Goal: Information Seeking & Learning: Understand process/instructions

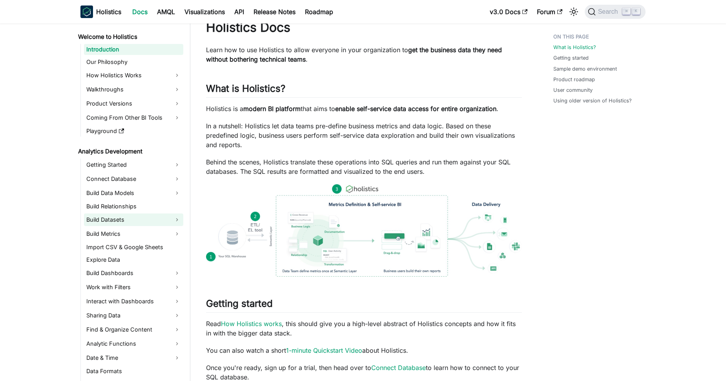
scroll to position [127, 0]
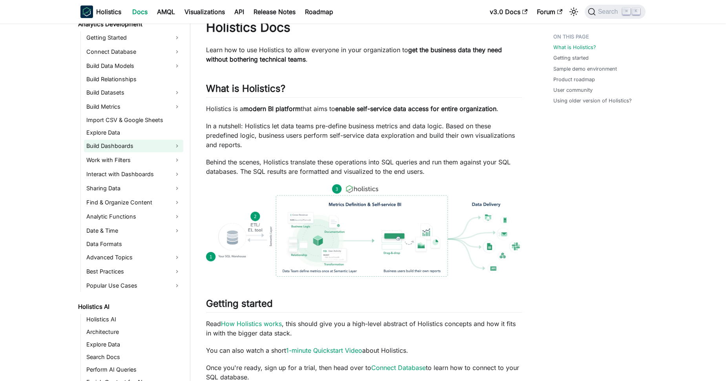
click at [118, 143] on link "Build Dashboards" at bounding box center [133, 146] width 99 height 13
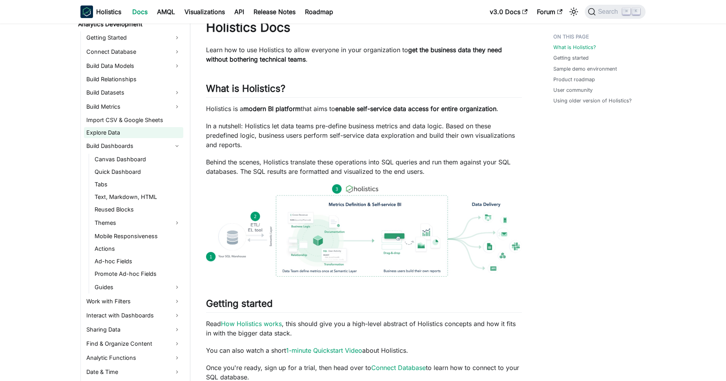
click at [101, 127] on link "Explore Data" at bounding box center [133, 132] width 99 height 11
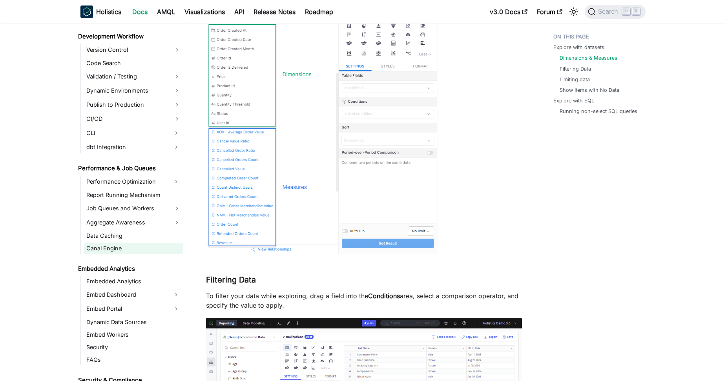
scroll to position [805, 0]
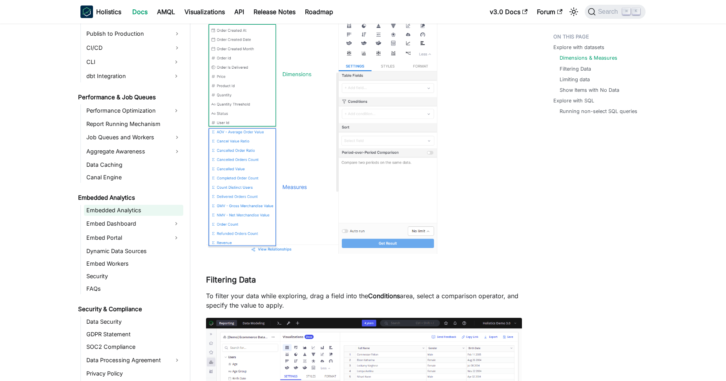
click at [114, 211] on link "Embedded Analytics" at bounding box center [133, 210] width 99 height 11
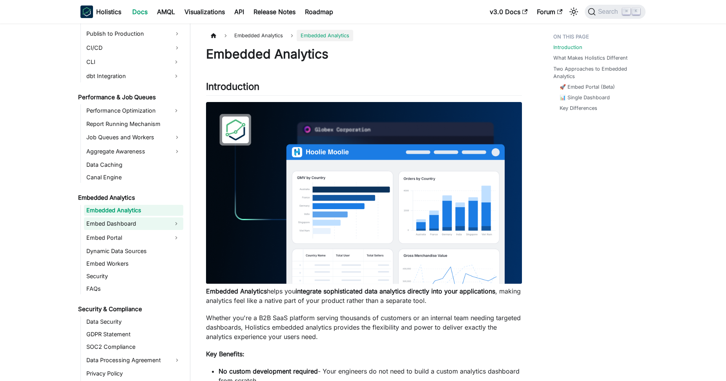
click at [108, 222] on link "Embed Dashboard" at bounding box center [126, 224] width 85 height 13
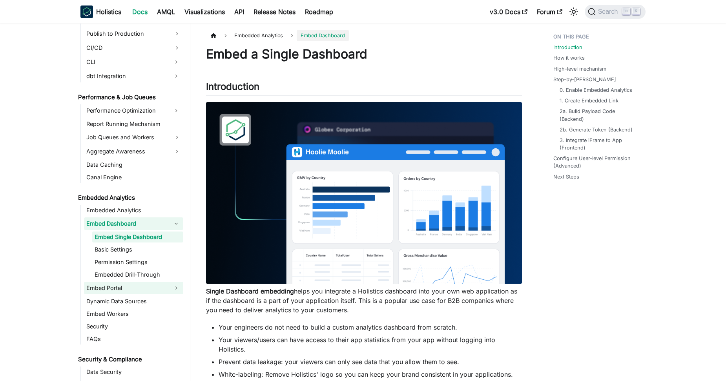
click at [115, 293] on link "Embed Portal" at bounding box center [126, 288] width 85 height 13
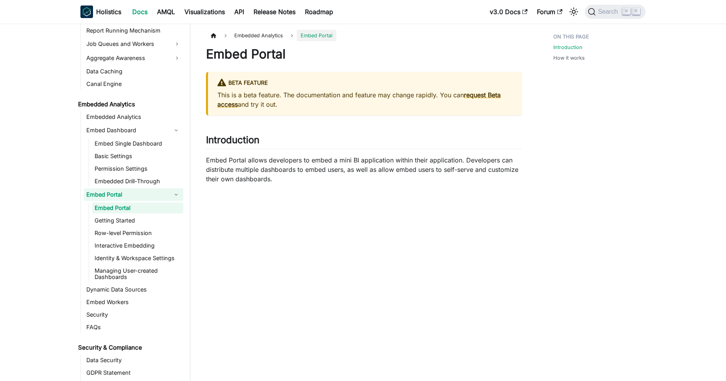
scroll to position [910, 0]
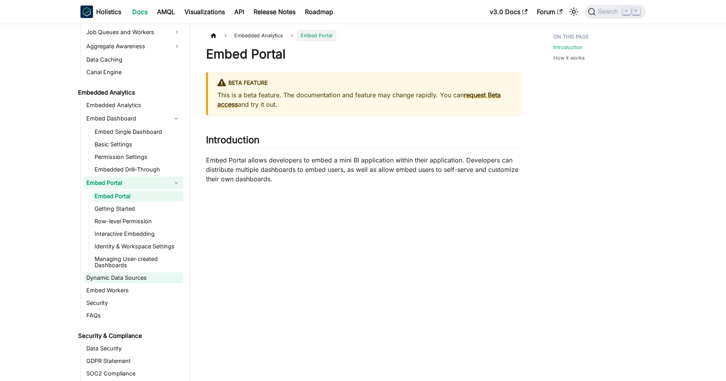
click at [124, 276] on link "Dynamic Data Sources" at bounding box center [133, 277] width 99 height 11
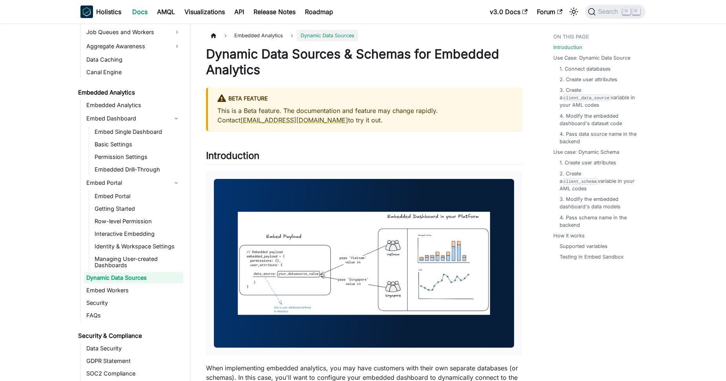
click at [120, 253] on ul "Embed Portal Getting Started Row-level Permission Interactive Embedding Identit…" at bounding box center [136, 231] width 95 height 80
click at [124, 242] on link "Identity & Workspace Settings" at bounding box center [137, 246] width 91 height 11
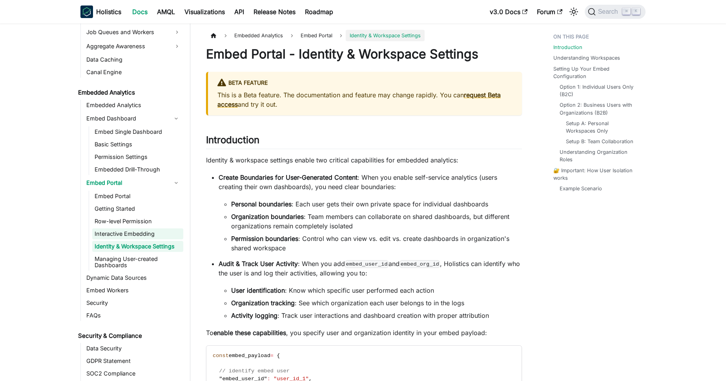
click at [125, 238] on link "Interactive Embedding" at bounding box center [137, 234] width 91 height 11
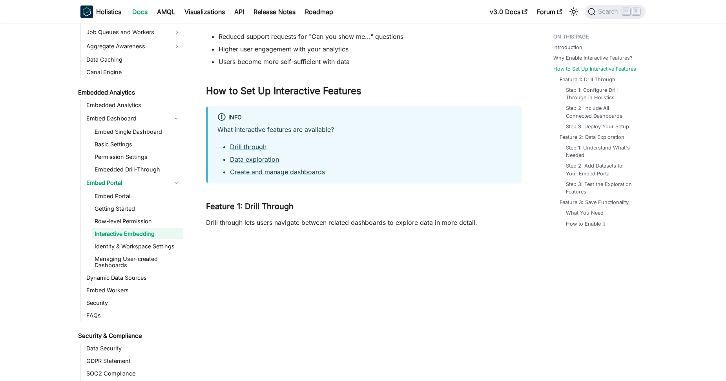
scroll to position [408, 0]
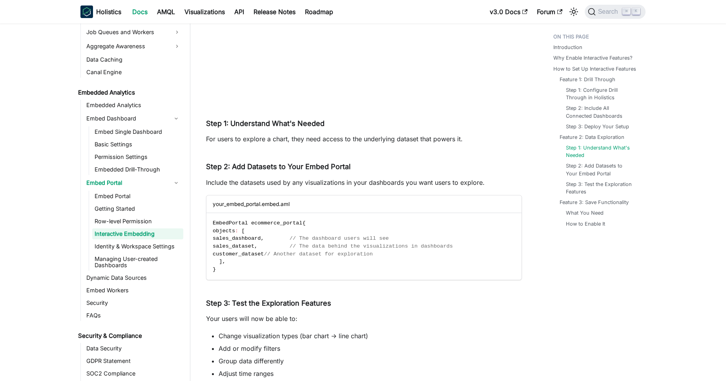
scroll to position [1231, 0]
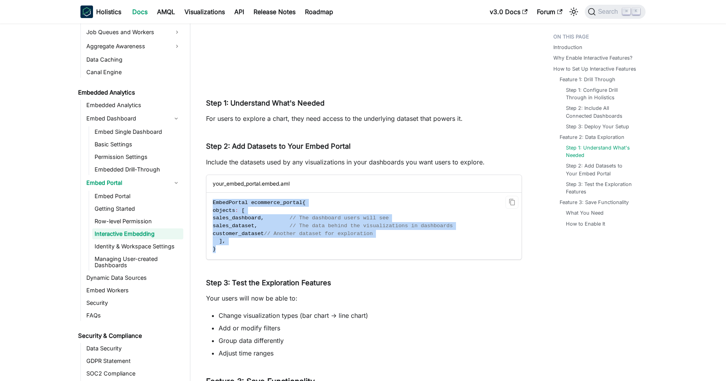
drag, startPoint x: 211, startPoint y: 203, endPoint x: 223, endPoint y: 249, distance: 47.8
click at [223, 249] on code "EmbedPortal ecommerce_portal { objects : [ sales_dashboard , // The dashboard u…" at bounding box center [364, 226] width 314 height 67
drag, startPoint x: 223, startPoint y: 249, endPoint x: 214, endPoint y: 205, distance: 45.3
click at [214, 205] on code "EmbedPortal ecommerce_portal { objects : [ sales_dashboard , // The dashboard u…" at bounding box center [364, 226] width 314 height 67
click at [214, 205] on span "EmbedPortal ecommerce_portal" at bounding box center [258, 203] width 90 height 6
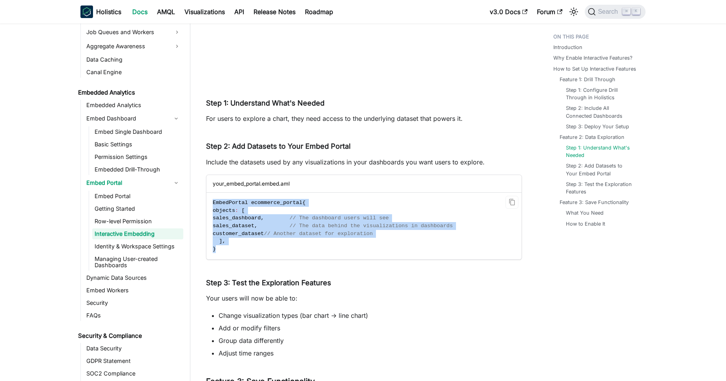
drag, startPoint x: 214, startPoint y: 204, endPoint x: 218, endPoint y: 249, distance: 45.4
click at [218, 249] on code "EmbedPortal ecommerce_portal { objects : [ sales_dashboard , // The dashboard u…" at bounding box center [364, 226] width 314 height 67
drag, startPoint x: 218, startPoint y: 249, endPoint x: 211, endPoint y: 205, distance: 44.9
click at [211, 205] on code "EmbedPortal ecommerce_portal { objects : [ sales_dashboard , // The dashboard u…" at bounding box center [364, 226] width 314 height 67
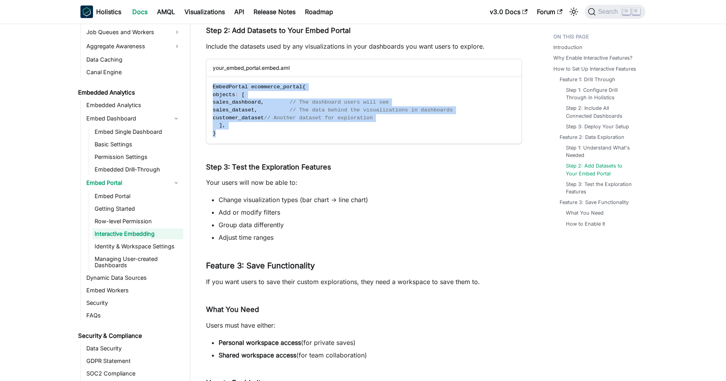
scroll to position [1350, 0]
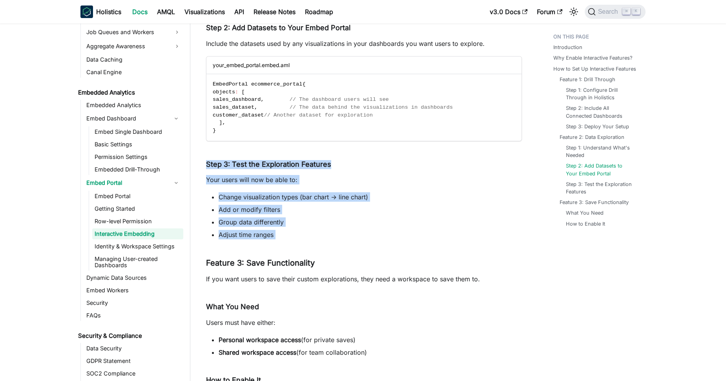
drag, startPoint x: 275, startPoint y: 241, endPoint x: 205, endPoint y: 166, distance: 102.5
drag, startPoint x: 205, startPoint y: 166, endPoint x: 285, endPoint y: 241, distance: 110.0
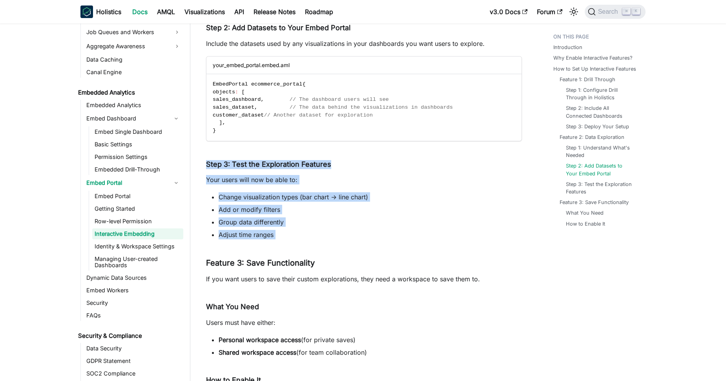
drag, startPoint x: 286, startPoint y: 232, endPoint x: 206, endPoint y: 163, distance: 105.5
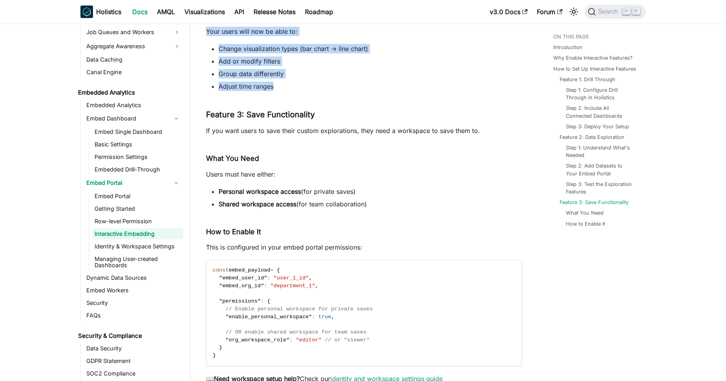
scroll to position [1551, 0]
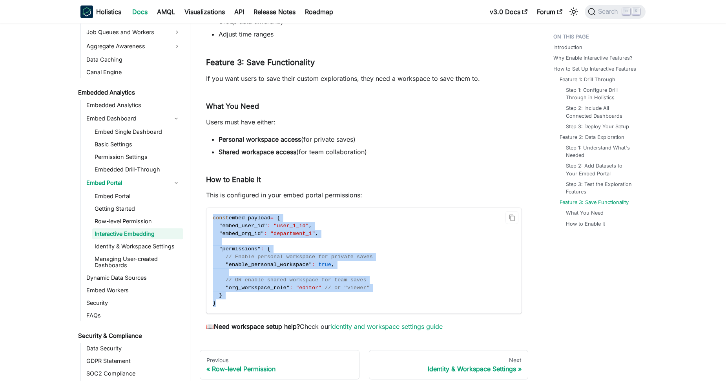
drag, startPoint x: 225, startPoint y: 308, endPoint x: 212, endPoint y: 216, distance: 93.2
click at [212, 216] on code "const embed_payload = { "embed_user_id" : "user_1_id" , "embed_org_id" : "depar…" at bounding box center [364, 260] width 314 height 105
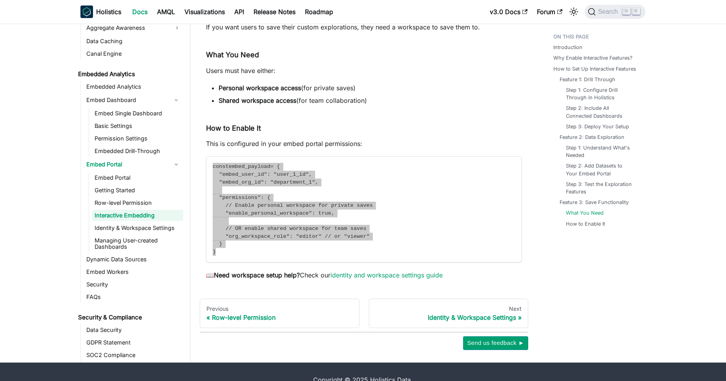
scroll to position [1617, 0]
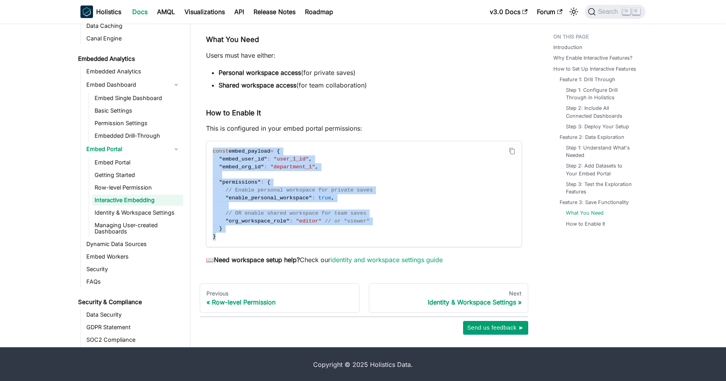
click at [255, 232] on code "const embed_payload = { "embed_user_id" : "user_1_id" , "embed_org_id" : "depar…" at bounding box center [364, 193] width 314 height 105
drag, startPoint x: 246, startPoint y: 236, endPoint x: 212, endPoint y: 153, distance: 89.5
click at [212, 153] on code "const embed_payload = { "embed_user_id" : "user_1_id" , "embed_org_id" : "depar…" at bounding box center [364, 193] width 314 height 105
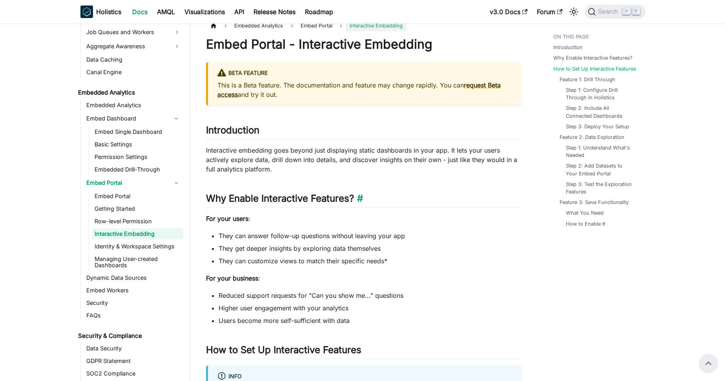
scroll to position [0, 0]
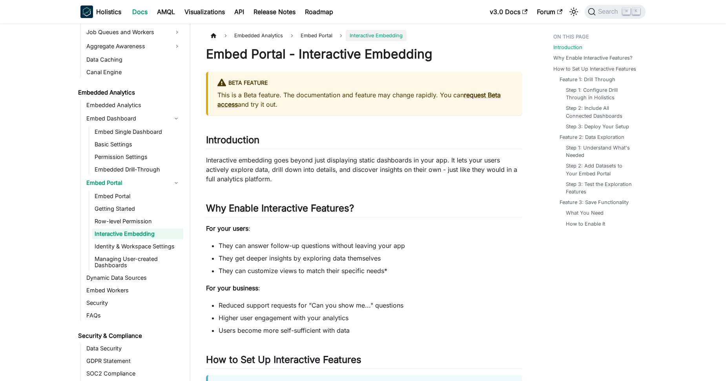
drag, startPoint x: 254, startPoint y: 91, endPoint x: 358, endPoint y: 106, distance: 105.5
click at [358, 106] on p "This is a Beta feature. The documentation and feature may change rapidly. You c…" at bounding box center [365, 99] width 295 height 19
drag, startPoint x: 349, startPoint y: 104, endPoint x: 213, endPoint y: 96, distance: 136.1
click at [213, 96] on div "BETA FEATURE This is a Beta feature. The documentation and feature may change r…" at bounding box center [364, 94] width 316 height 44
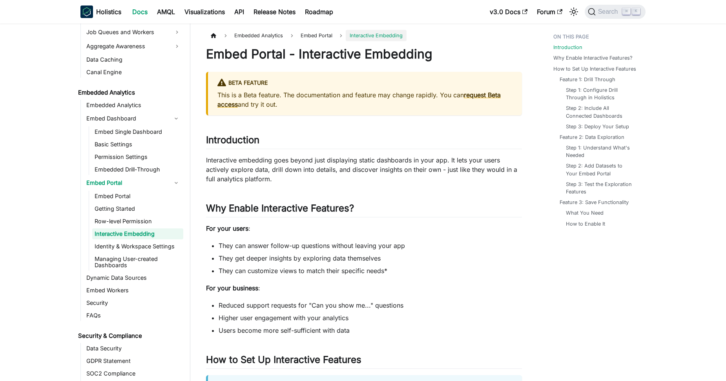
click at [438, 109] on div "BETA FEATURE This is a Beta feature. The documentation and feature may change r…" at bounding box center [364, 94] width 316 height 44
